Goal: Information Seeking & Learning: Learn about a topic

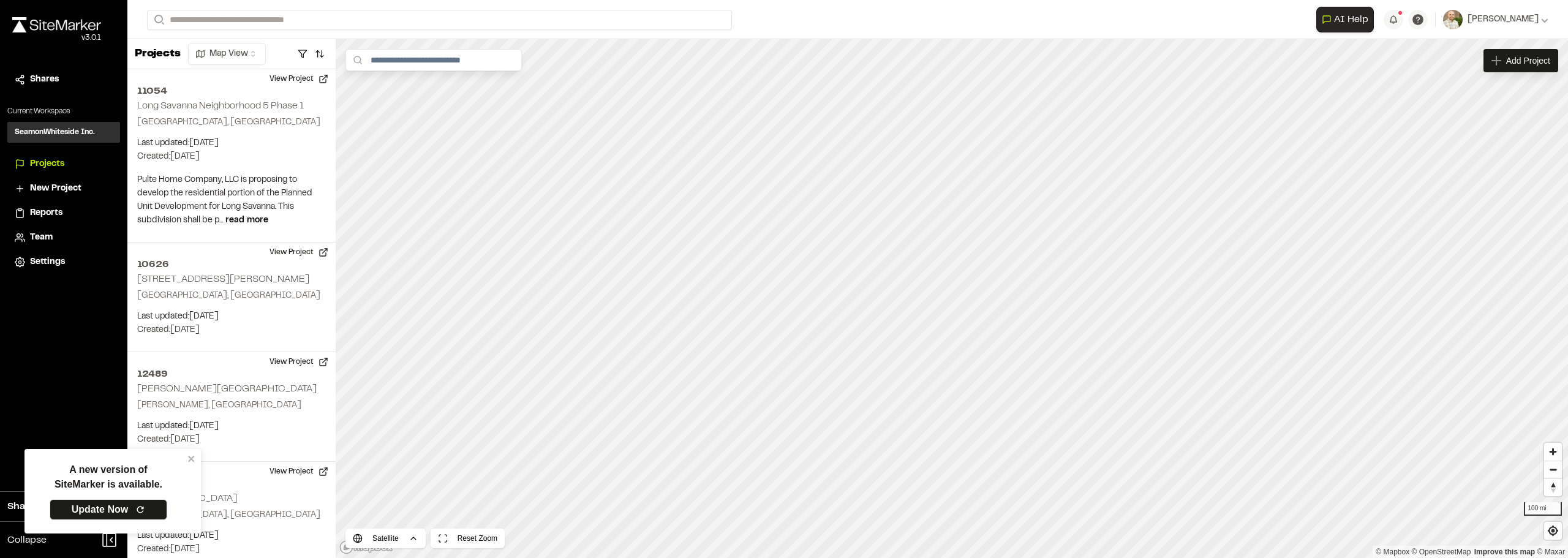
click at [586, 9] on div "**********" at bounding box center [848, 20] width 1441 height 40
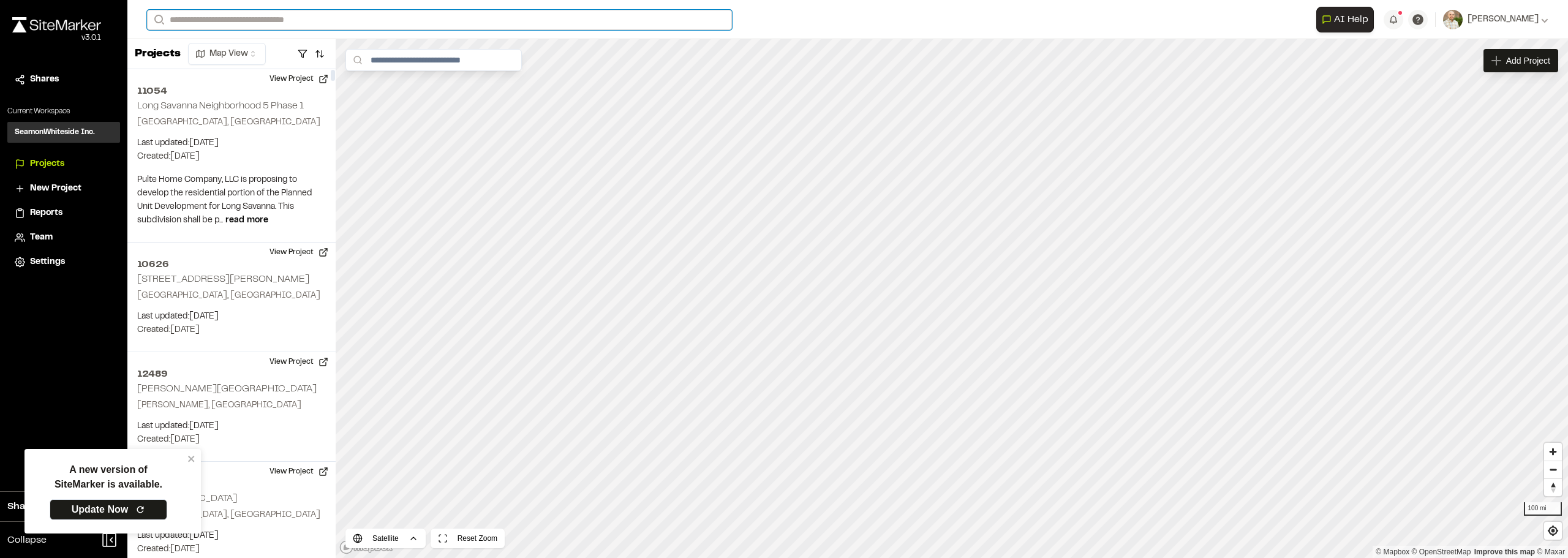
click at [228, 14] on input "Search" at bounding box center [439, 19] width 585 height 20
type input "**"
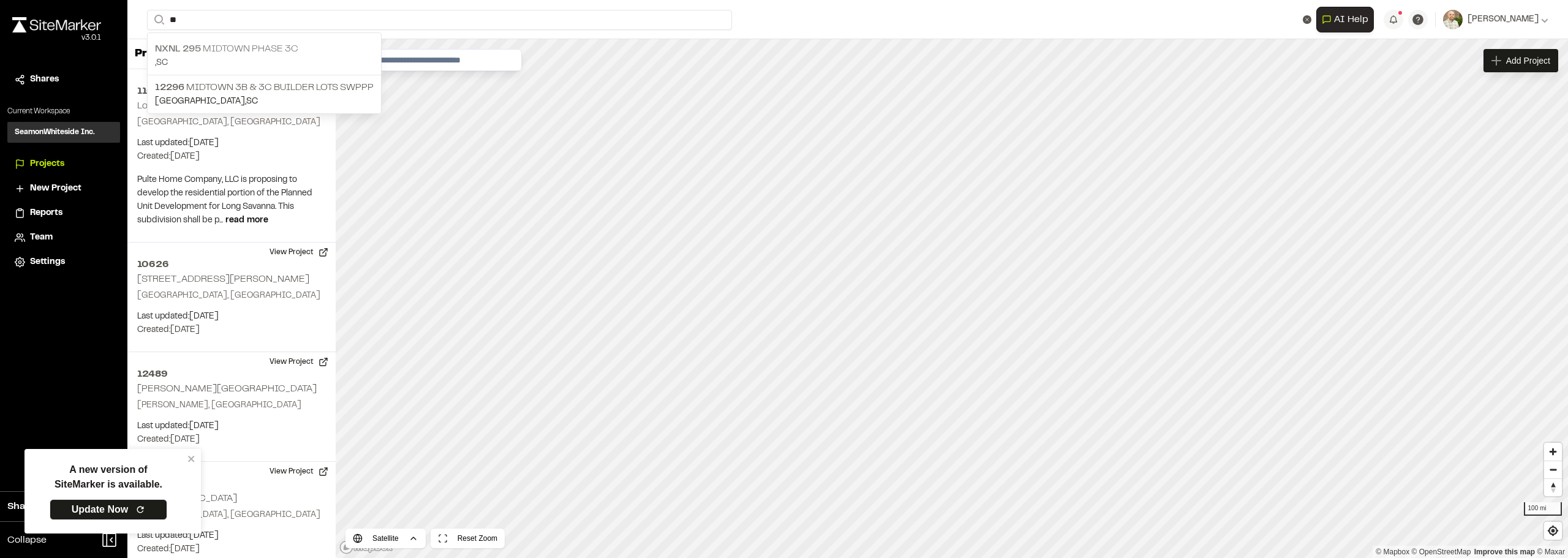
click at [234, 51] on p "NXNL 295 MIDTOWN PHASE 3C" at bounding box center [264, 49] width 219 height 15
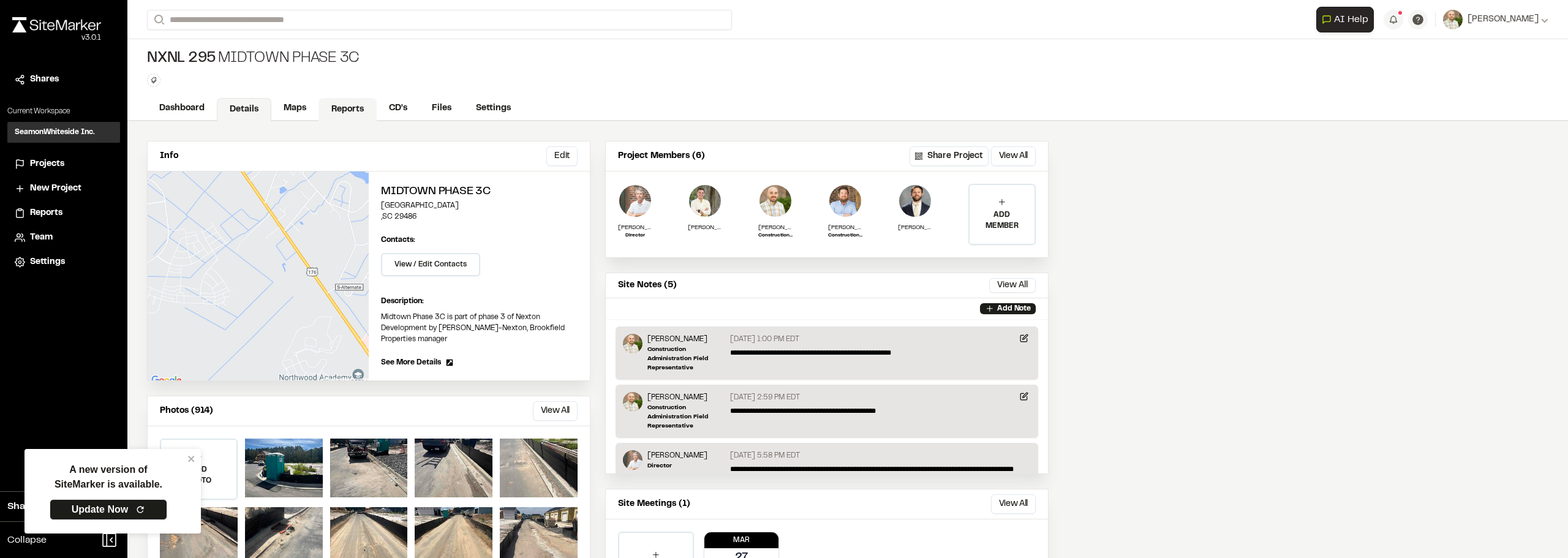
click at [349, 103] on link "Reports" at bounding box center [348, 109] width 58 height 24
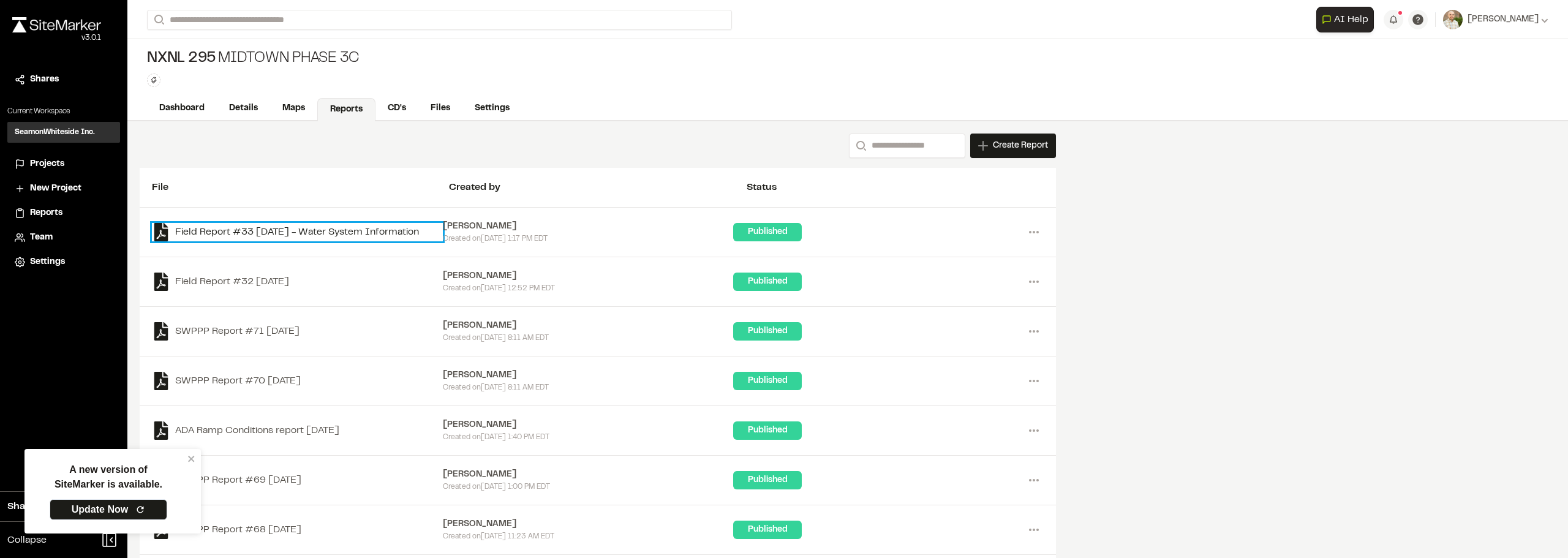
click at [271, 235] on link "Field Report #33 [DATE] - Water System Information" at bounding box center [297, 231] width 291 height 18
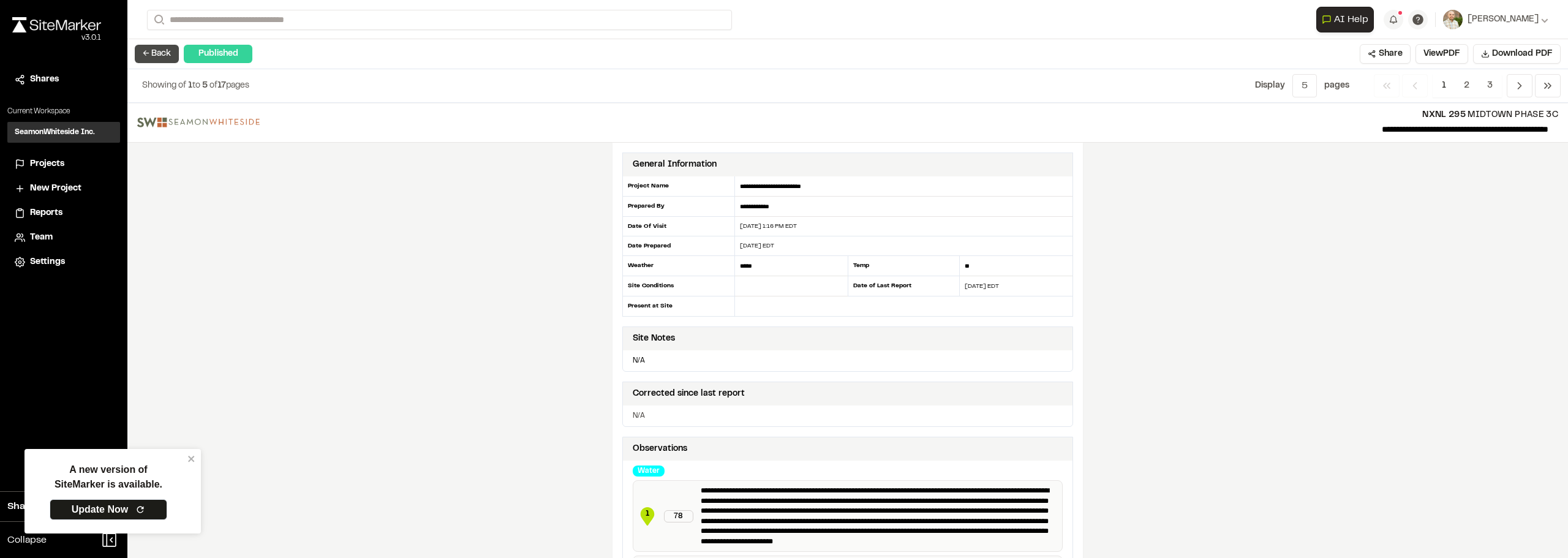
click at [151, 54] on button "← Back" at bounding box center [157, 53] width 44 height 18
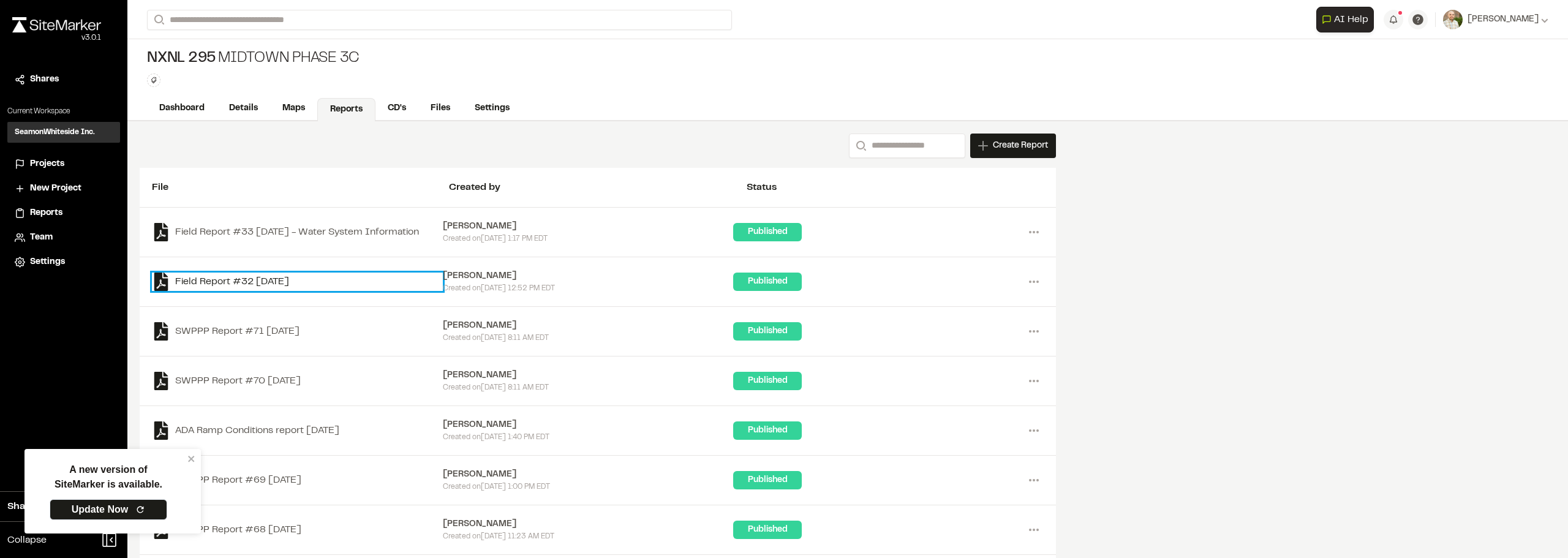
click at [251, 275] on link "Field Report #32 [DATE]" at bounding box center [297, 281] width 291 height 18
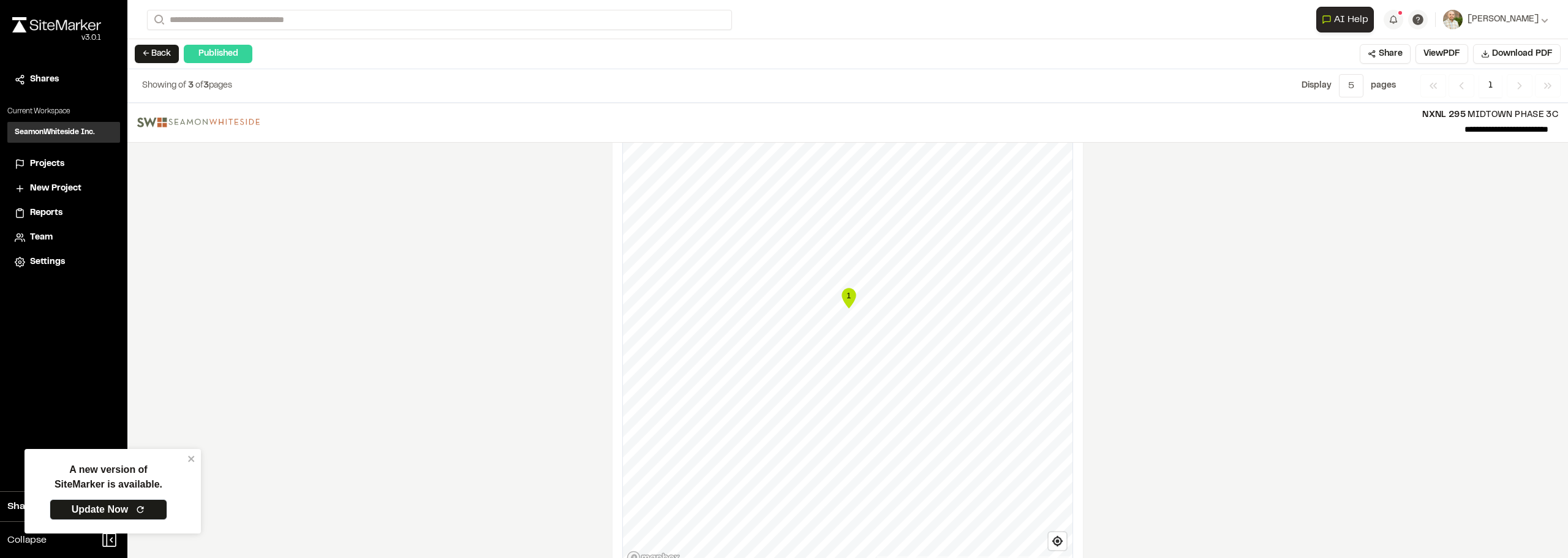
scroll to position [613, 0]
click at [586, 262] on text "1" at bounding box center [848, 262] width 5 height 9
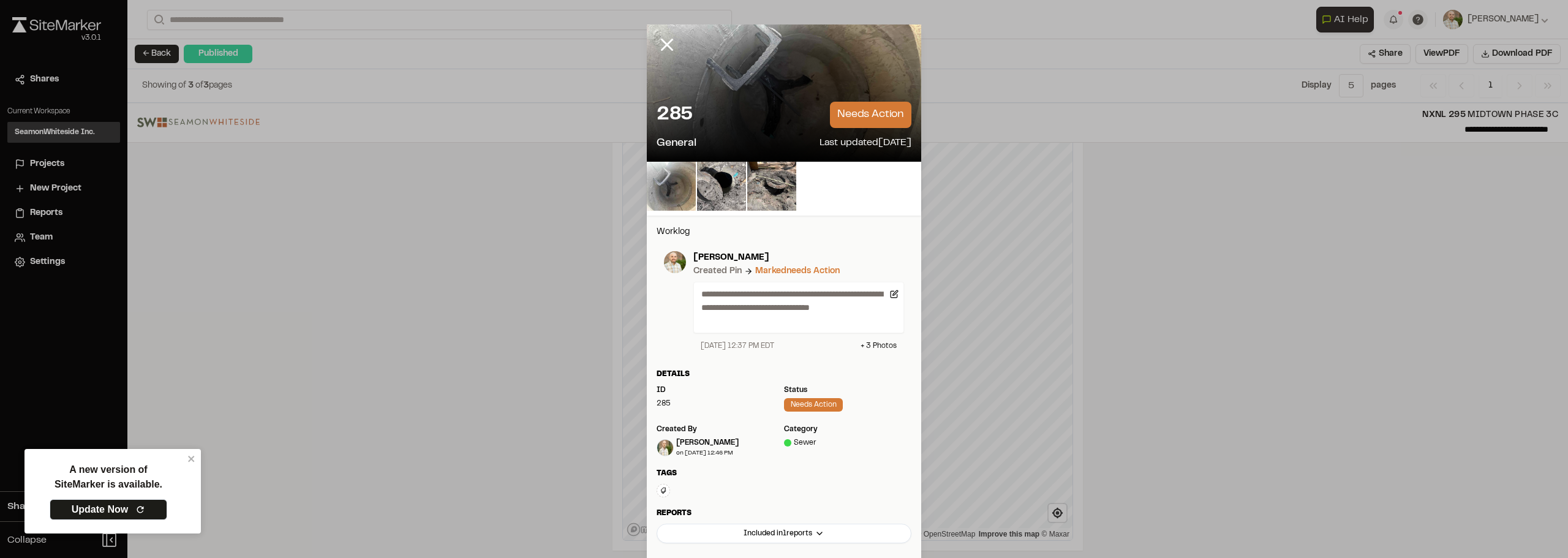
click at [586, 182] on img at bounding box center [671, 187] width 49 height 49
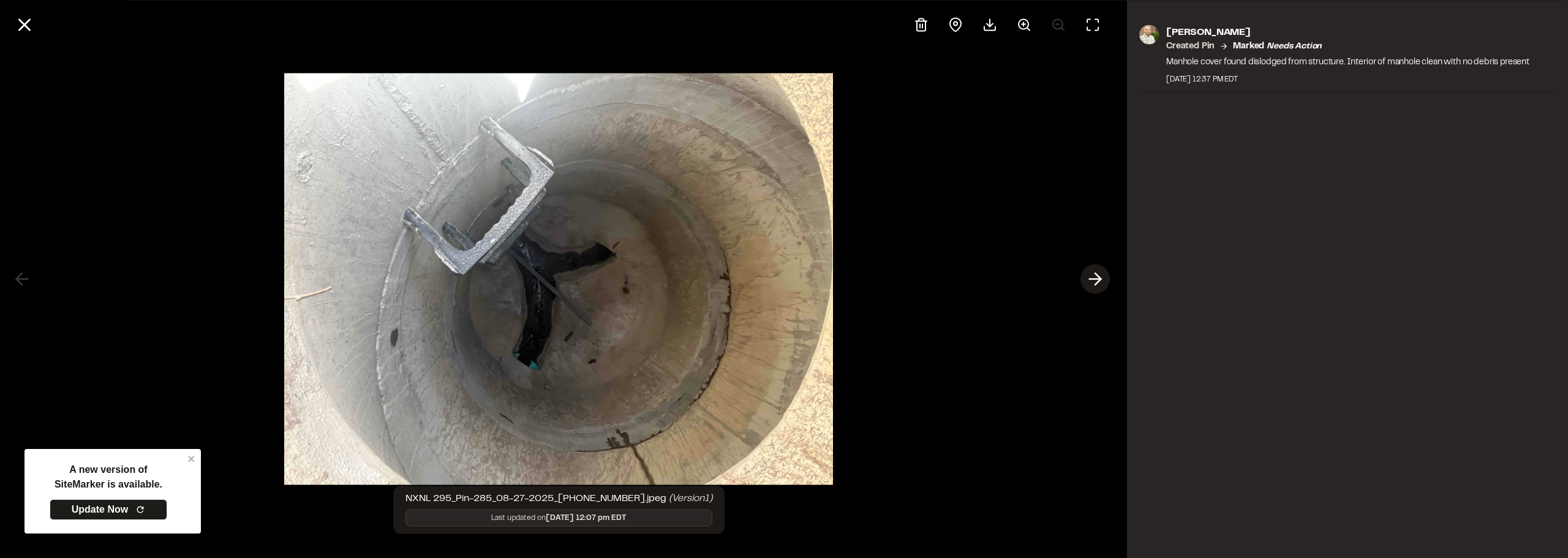
click at [586, 282] on button at bounding box center [1095, 279] width 29 height 29
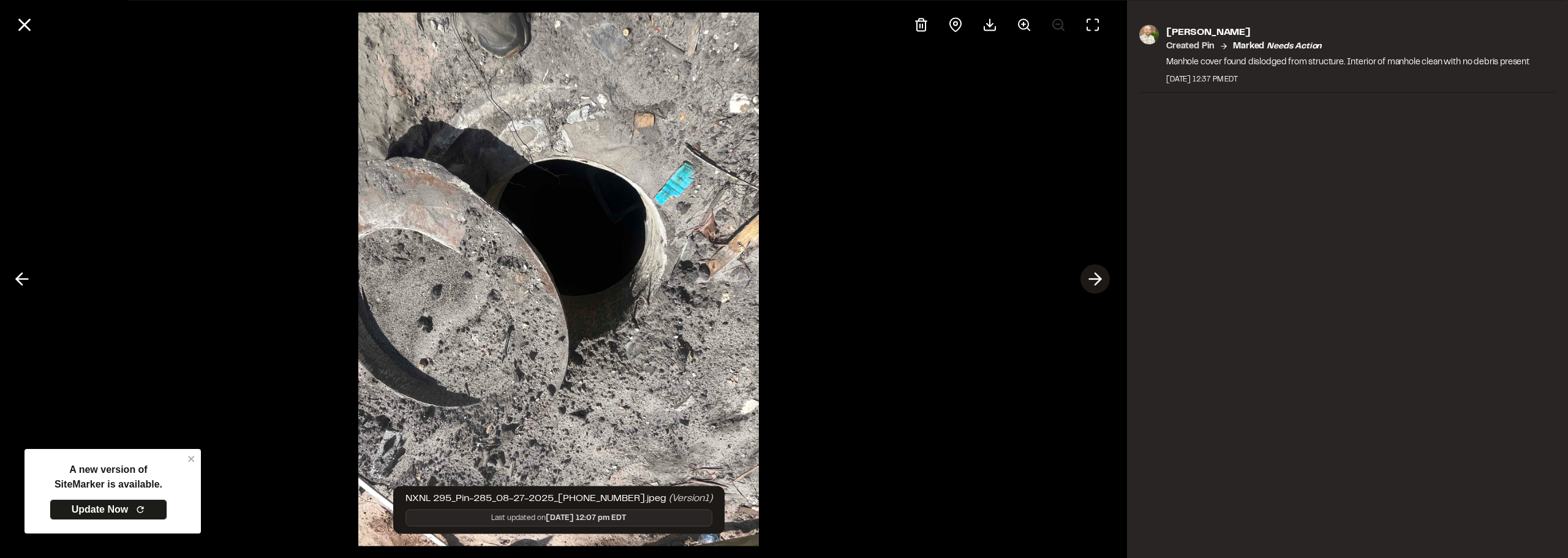
click at [586, 282] on button at bounding box center [1095, 279] width 29 height 29
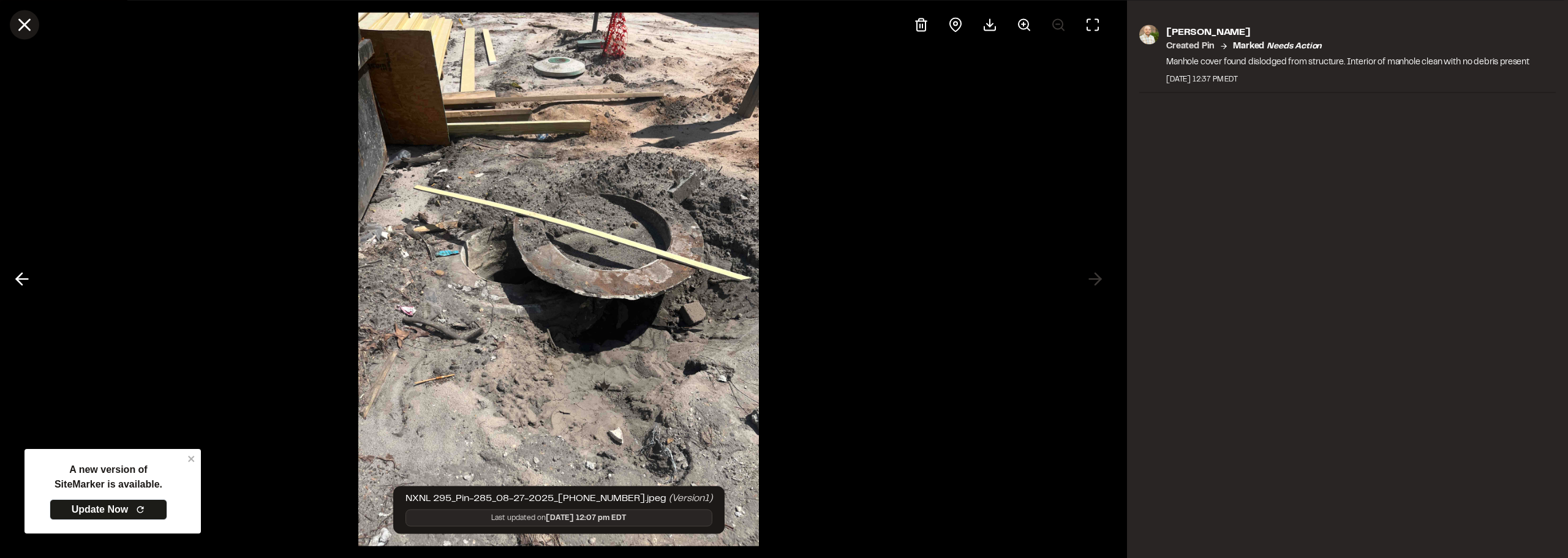
click at [20, 23] on icon at bounding box center [25, 25] width 21 height 21
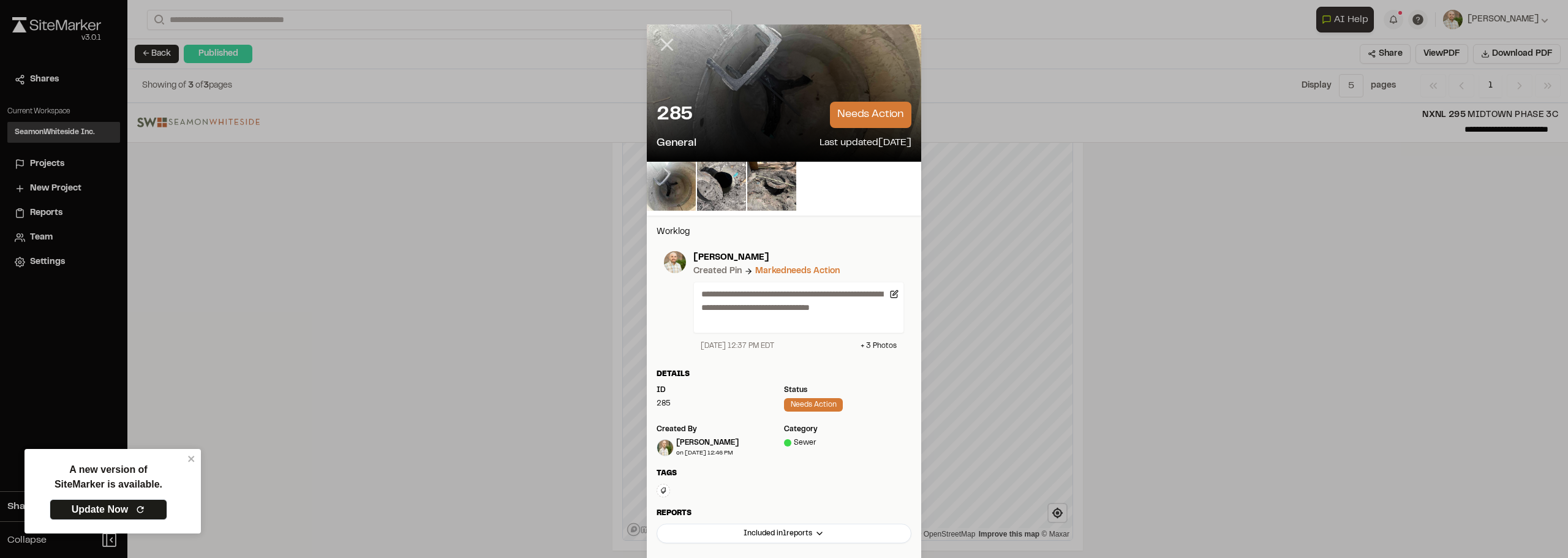
click at [586, 35] on icon at bounding box center [667, 44] width 21 height 21
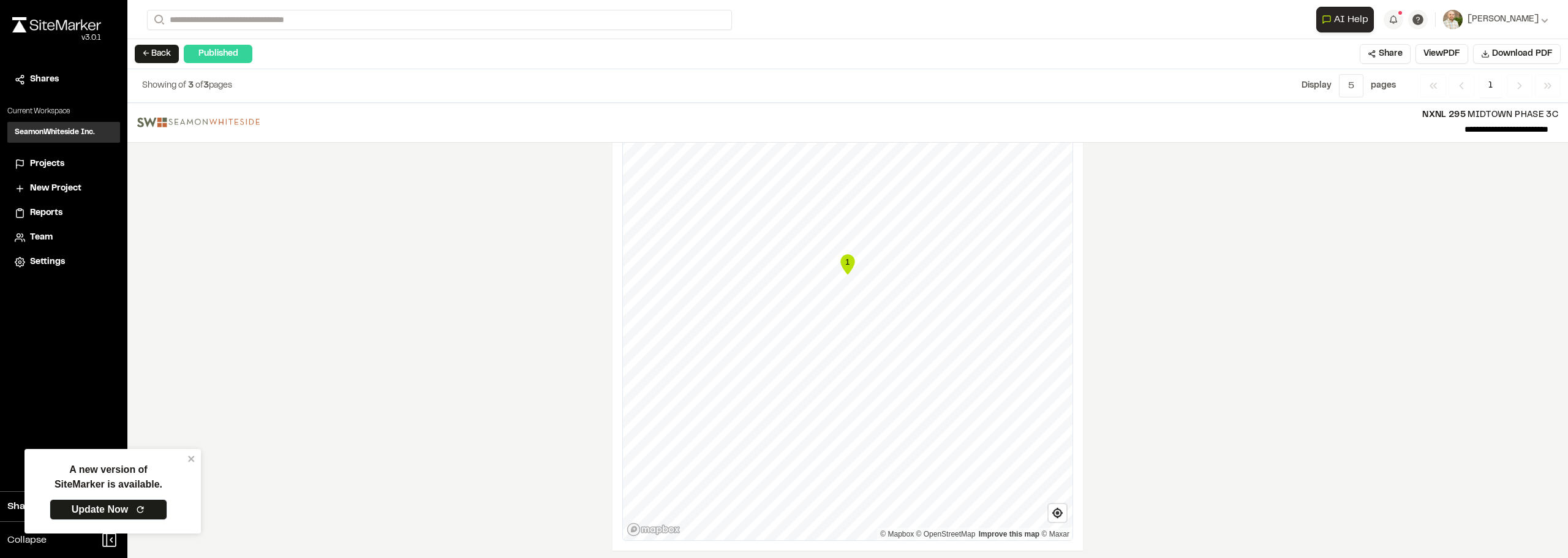
click at [441, 9] on div "**********" at bounding box center [848, 20] width 1401 height 40
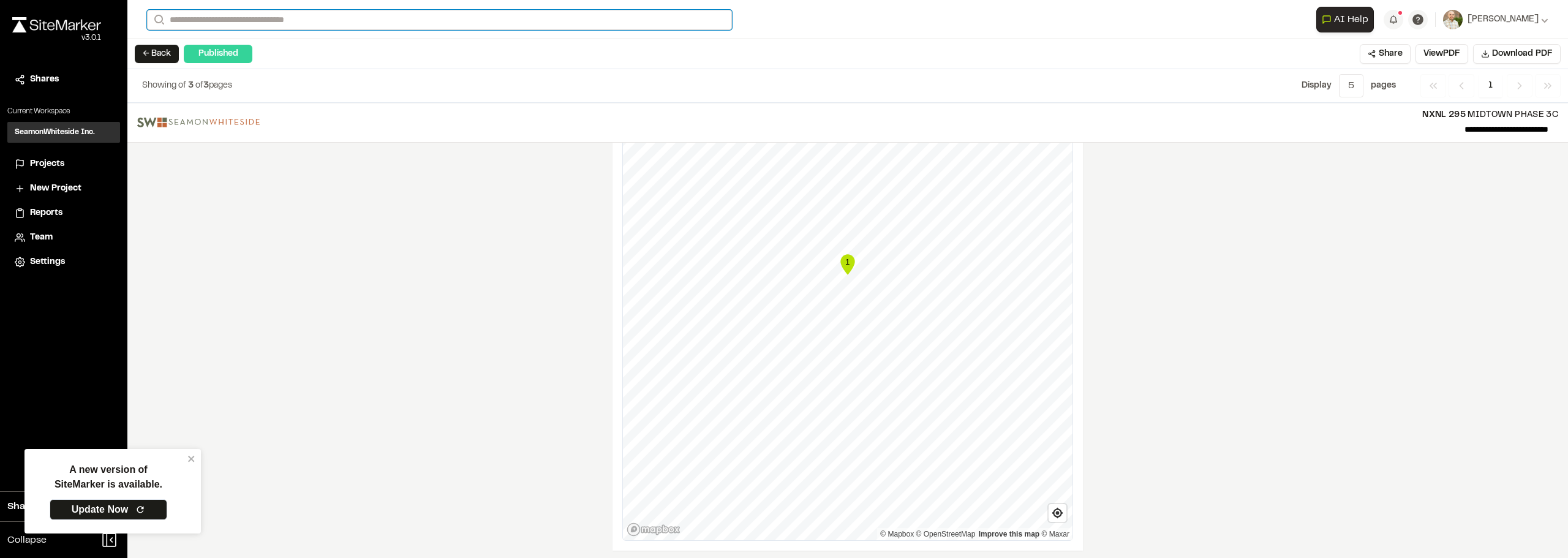
click at [442, 15] on input "Search" at bounding box center [439, 19] width 585 height 20
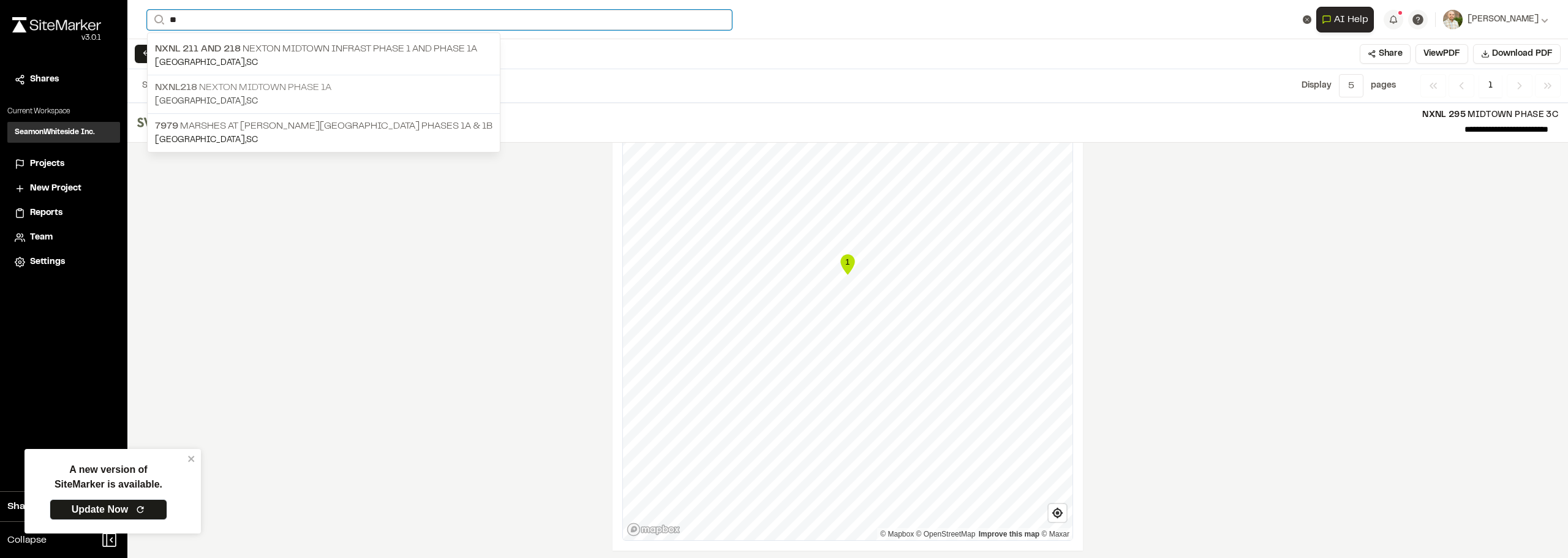
type input "**"
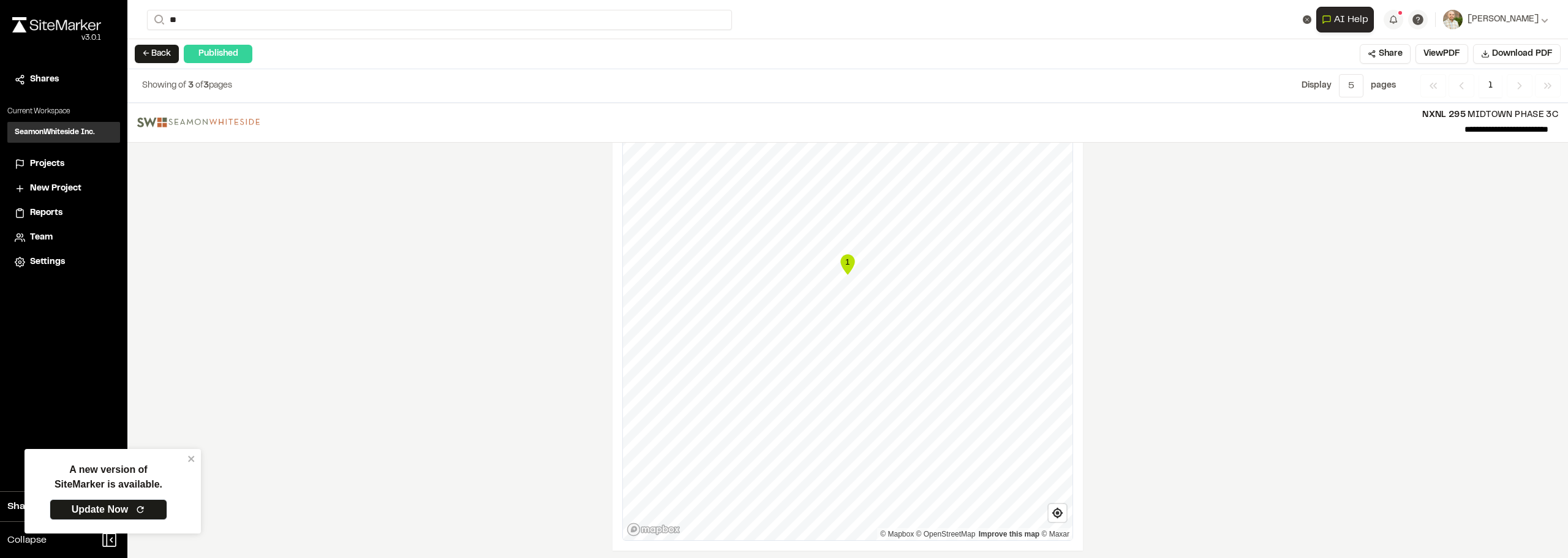
click at [343, 97] on p "[GEOGRAPHIC_DATA] , [GEOGRAPHIC_DATA]" at bounding box center [323, 102] width 338 height 13
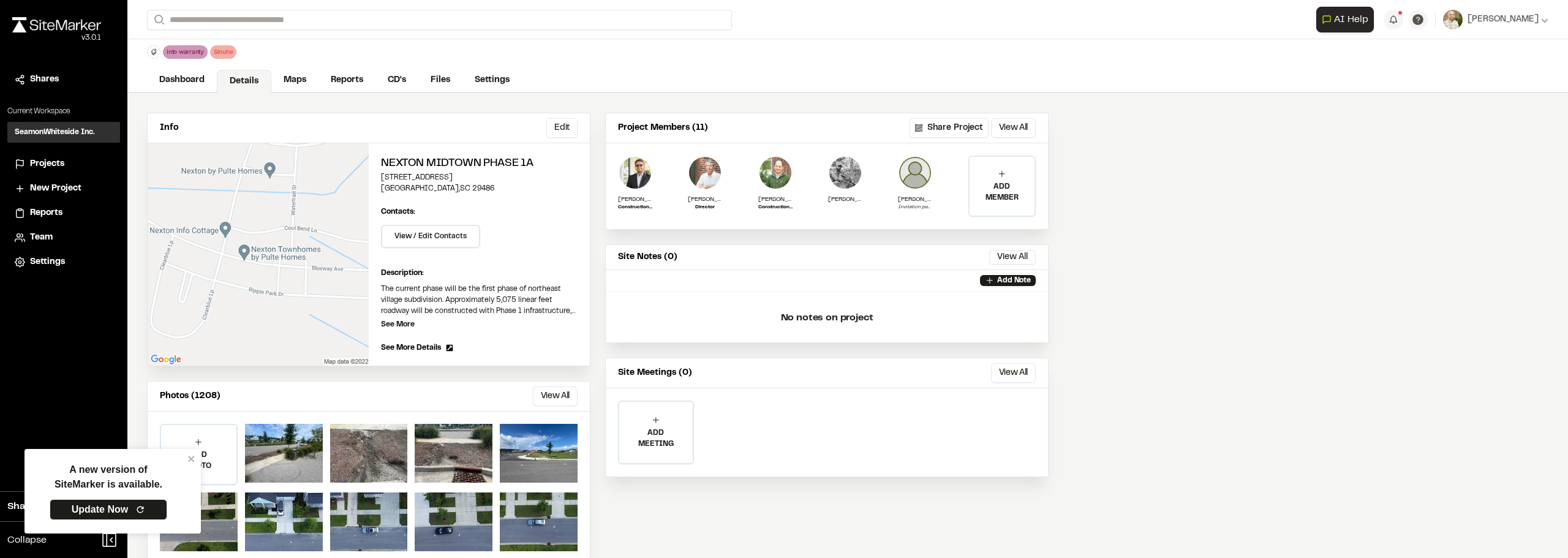
scroll to position [54, 0]
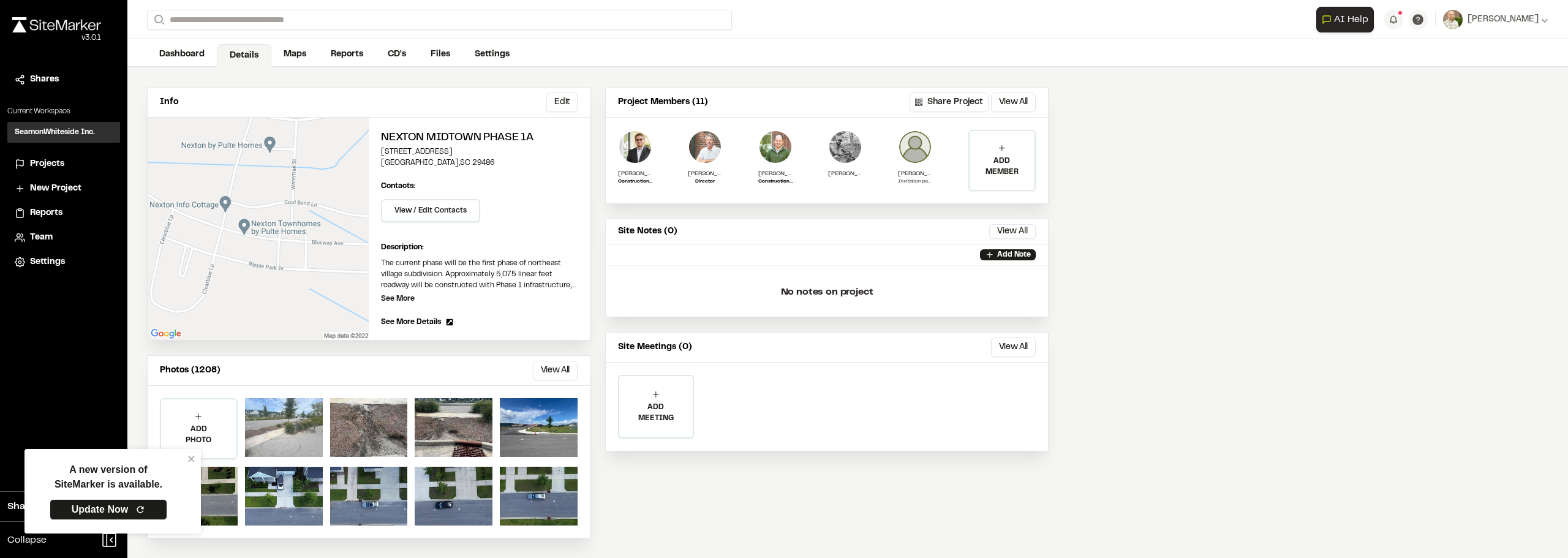
click at [284, 419] on div at bounding box center [284, 427] width 78 height 58
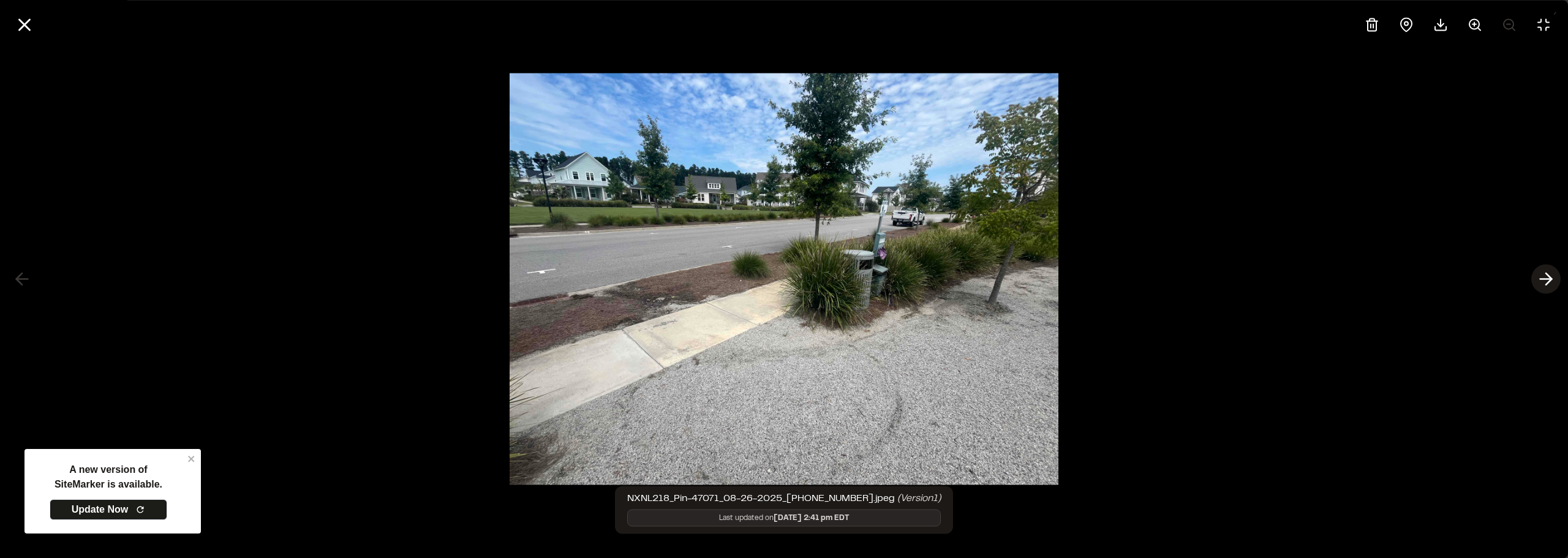
click at [586, 270] on icon at bounding box center [1545, 279] width 20 height 21
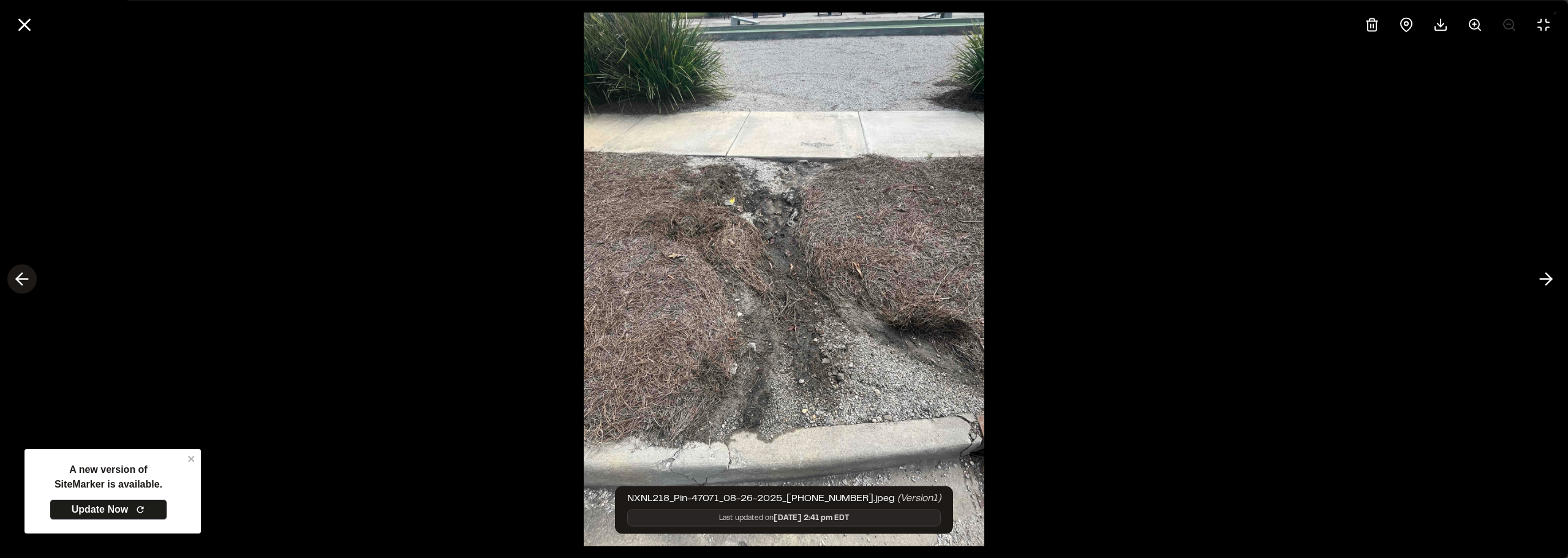
click at [15, 271] on icon at bounding box center [22, 279] width 20 height 21
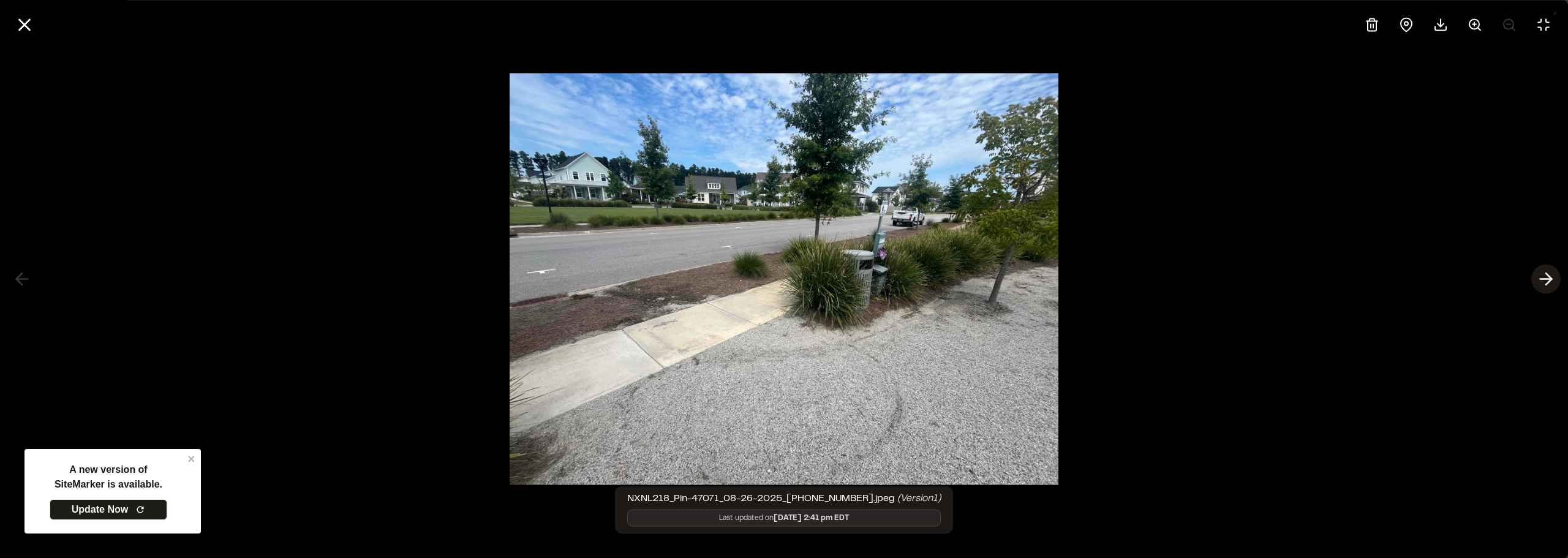
click at [586, 283] on icon at bounding box center [1545, 279] width 20 height 21
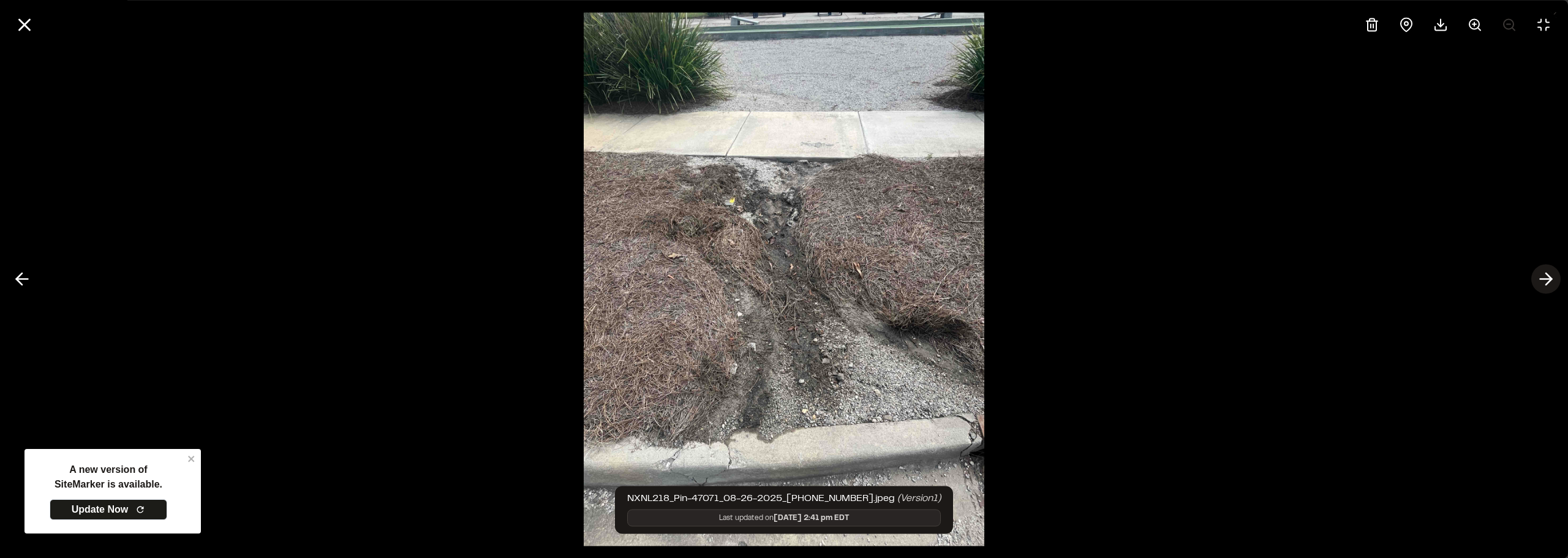
click at [586, 283] on icon at bounding box center [1545, 279] width 20 height 21
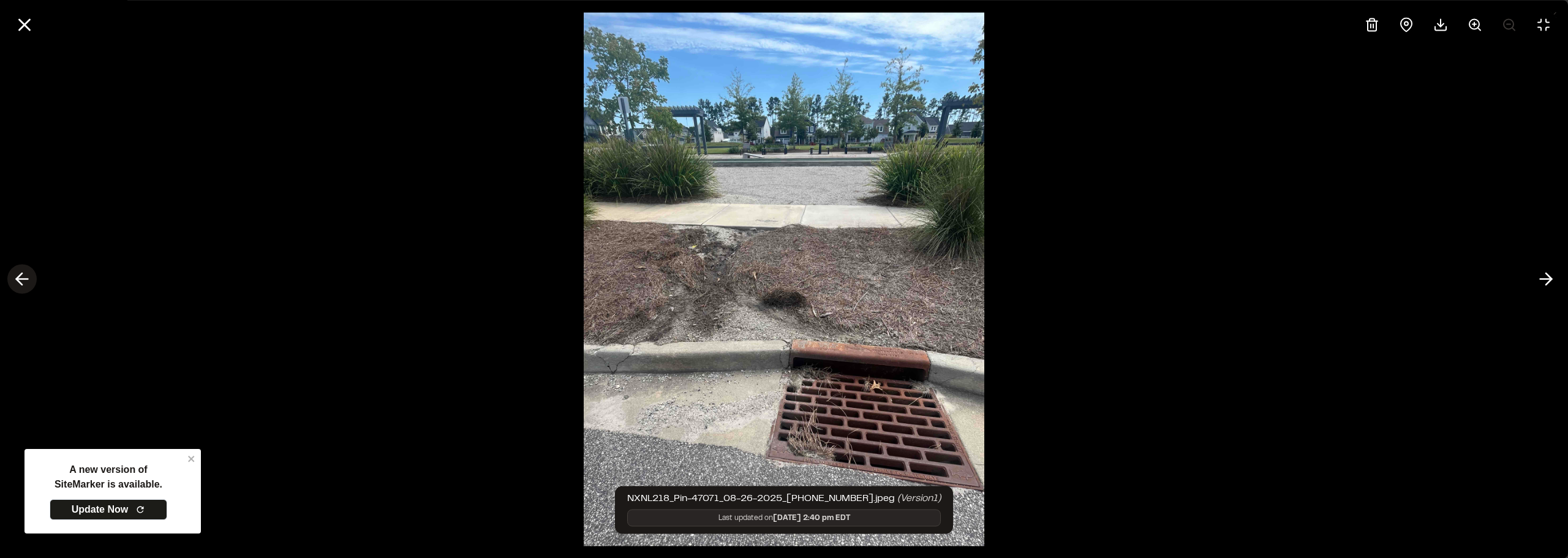
click at [13, 278] on icon at bounding box center [22, 279] width 20 height 21
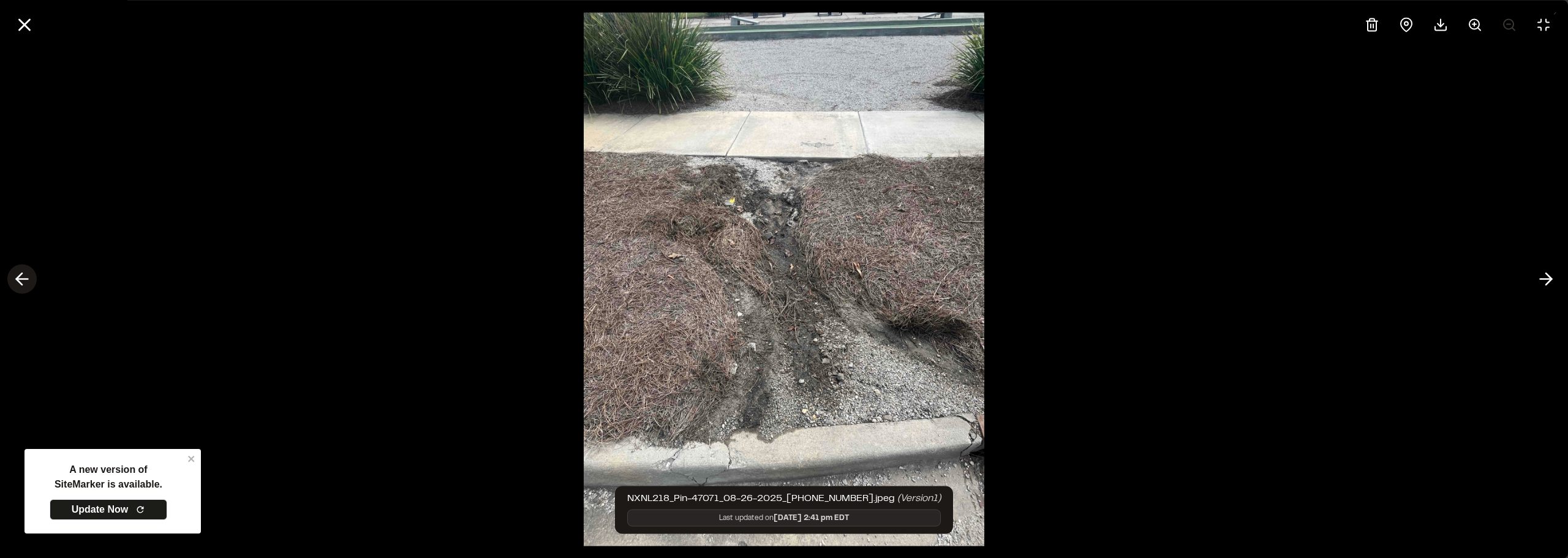
click at [13, 278] on icon at bounding box center [22, 279] width 20 height 21
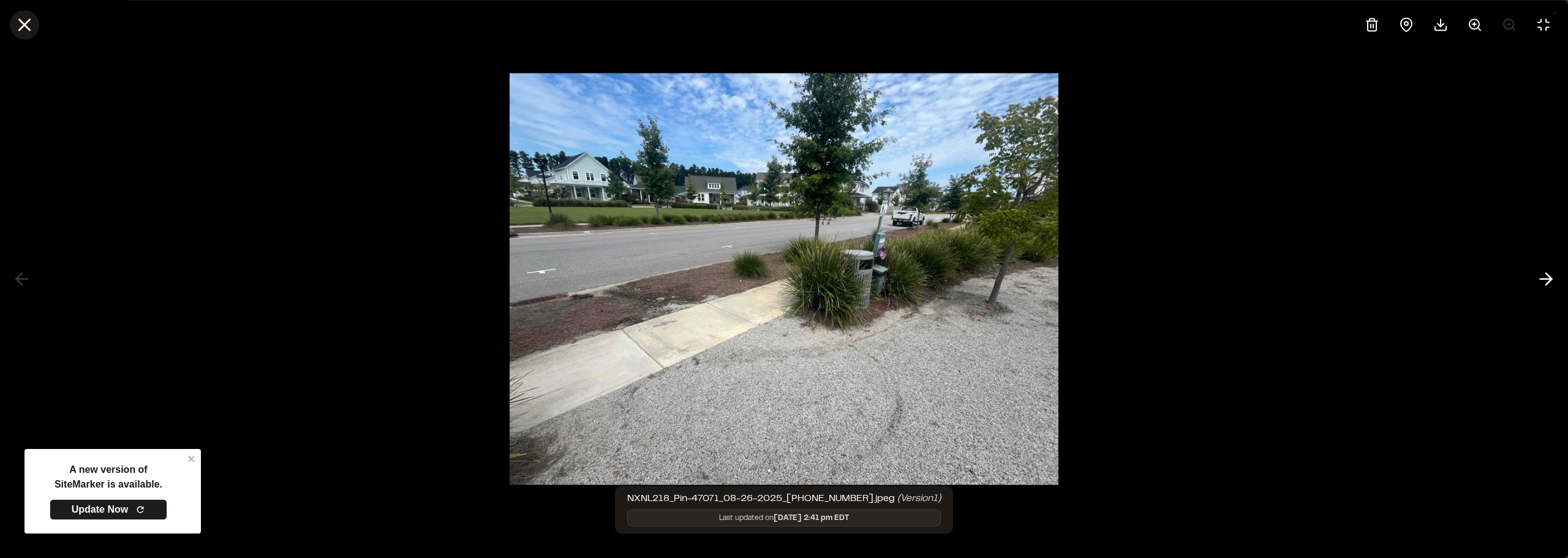
click at [38, 27] on button at bounding box center [24, 24] width 29 height 29
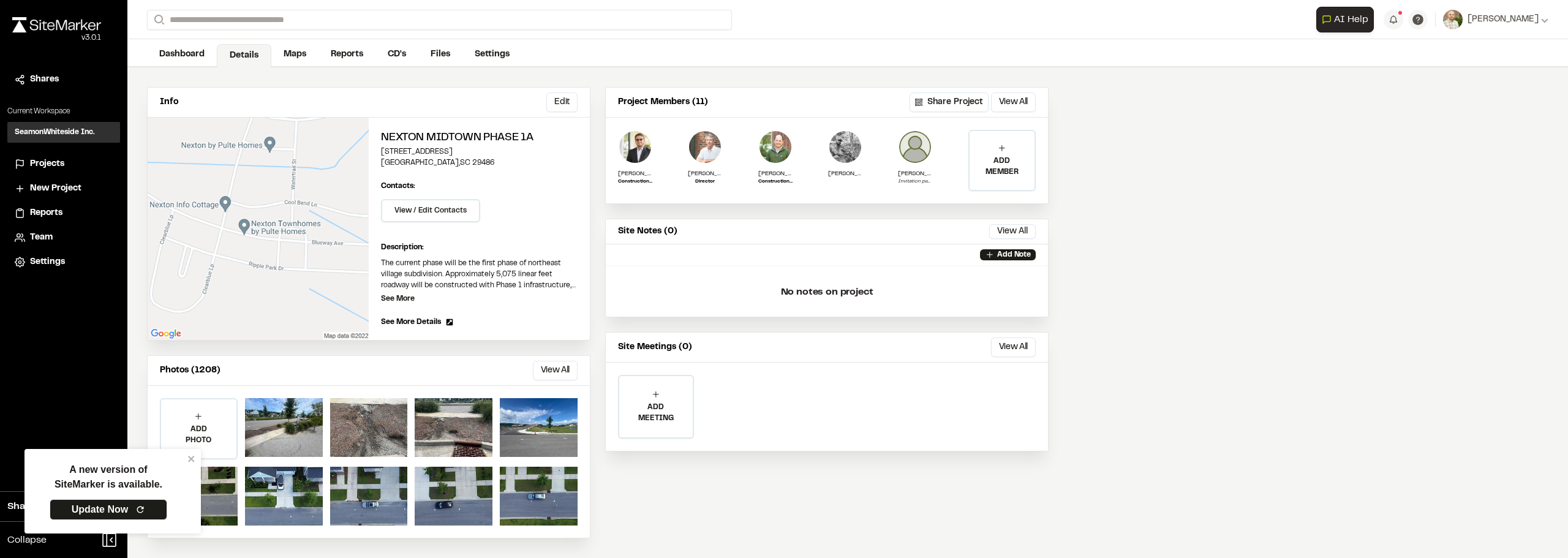
click at [586, 310] on div "Info Edit Edit Nexton Midtown Phase [GEOGRAPHIC_DATA][STREET_ADDRESS] Edit Cont…" at bounding box center [848, 312] width 1441 height 490
click at [158, 46] on link "Dashboard" at bounding box center [182, 56] width 71 height 24
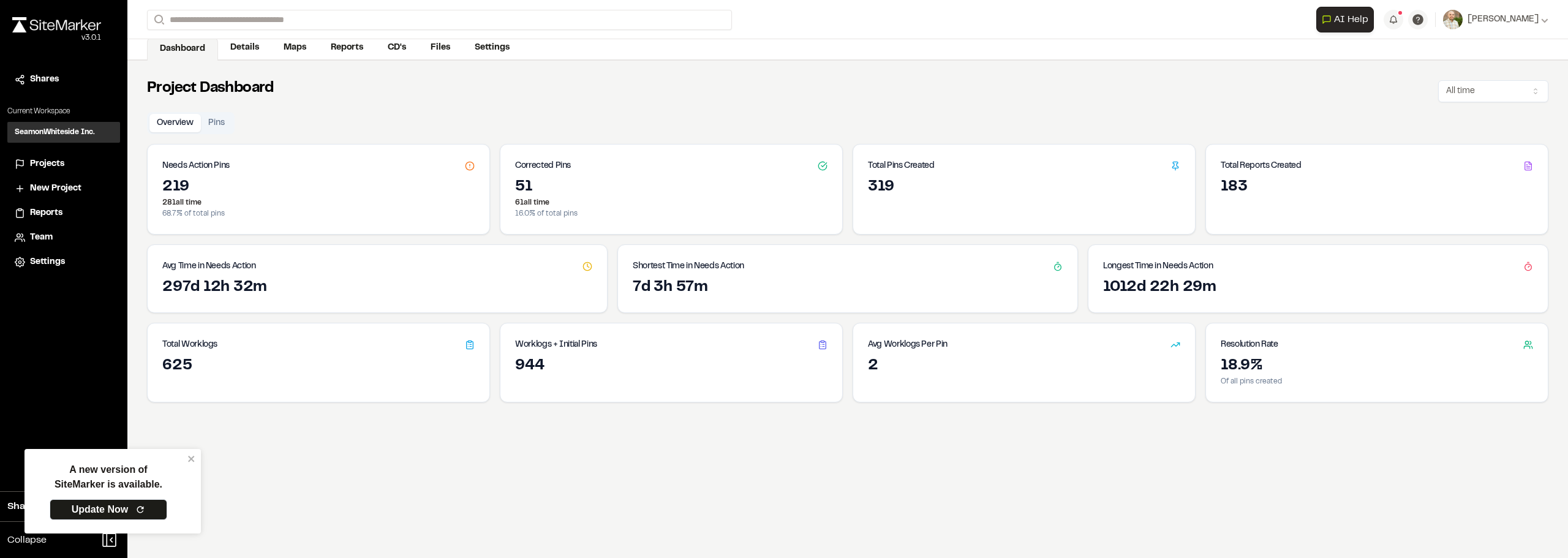
scroll to position [54, 0]
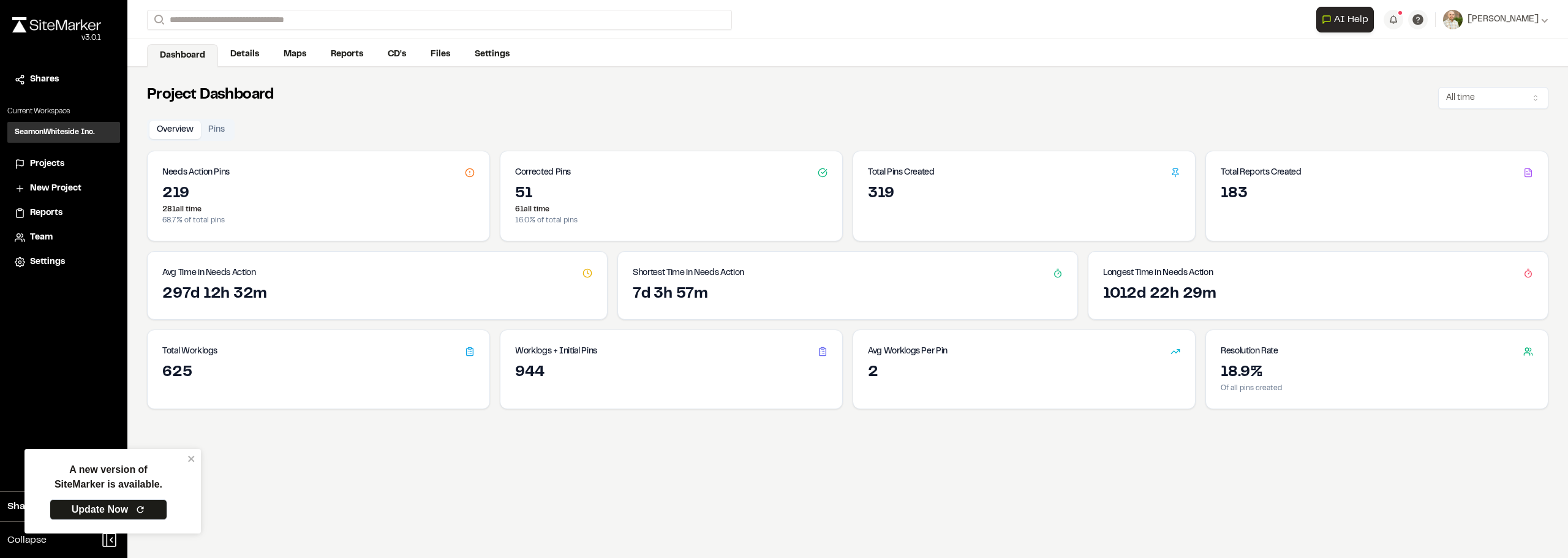
click at [55, 18] on img at bounding box center [57, 25] width 89 height 15
